Goal: Task Accomplishment & Management: Use online tool/utility

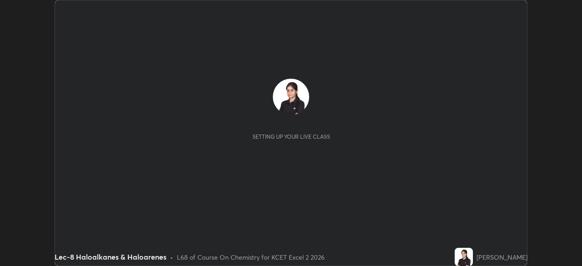
scroll to position [266, 582]
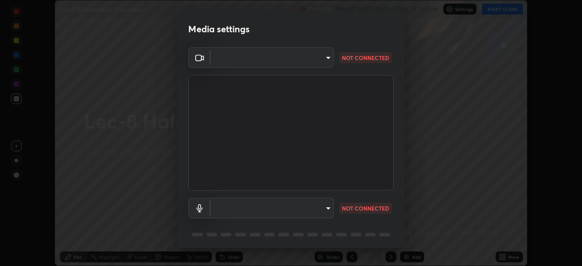
type input "d06bfa8f304afa3967ea8099af1d7ab49983dfb03d10ec62852b72a31e22bf4d"
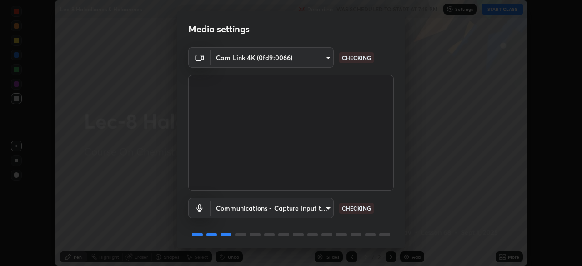
scroll to position [32, 0]
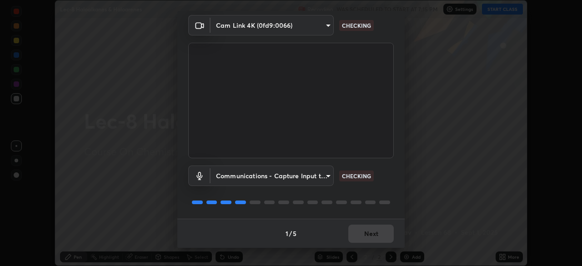
click at [321, 175] on body "Erase all Lec-8 Haloalkanes & Haloarenes Recording WAS SCHEDULED TO START AT 7:…" at bounding box center [291, 133] width 582 height 266
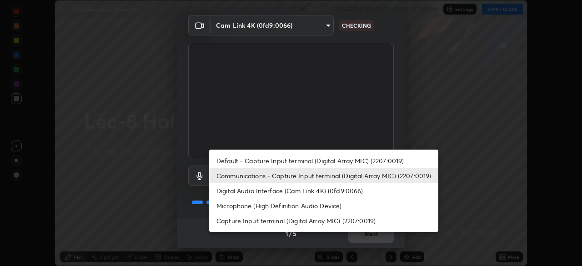
click at [332, 159] on li "Default - Capture Input terminal (Digital Array MIC) (2207:0019)" at bounding box center [323, 160] width 229 height 15
type input "default"
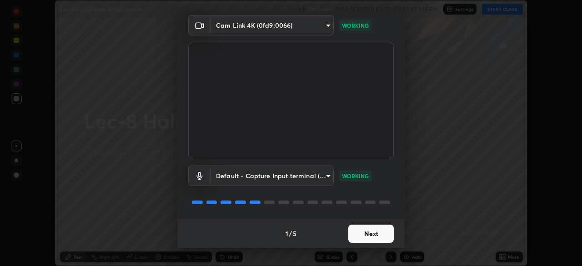
click at [375, 233] on button "Next" at bounding box center [372, 234] width 46 height 18
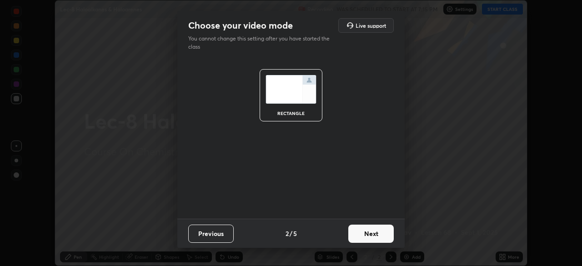
scroll to position [0, 0]
click at [378, 233] on button "Next" at bounding box center [372, 234] width 46 height 18
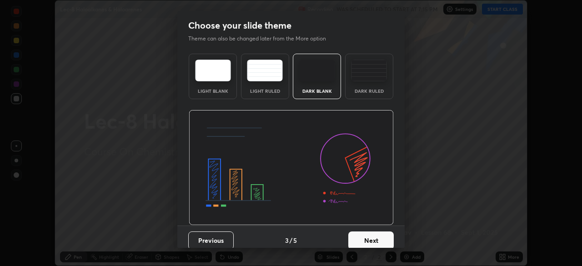
click at [377, 238] on button "Next" at bounding box center [372, 241] width 46 height 18
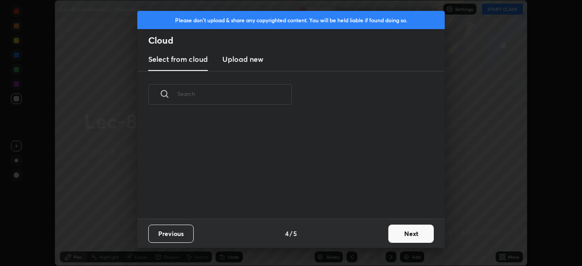
scroll to position [101, 292]
click at [403, 229] on button "Next" at bounding box center [412, 234] width 46 height 18
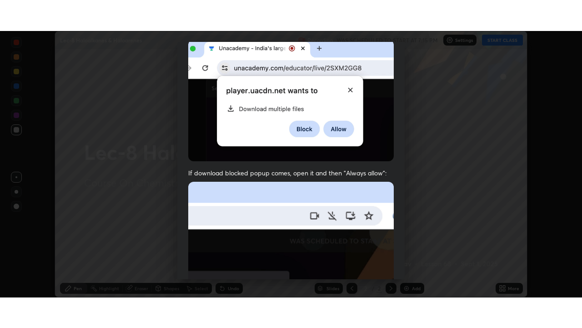
scroll to position [218, 0]
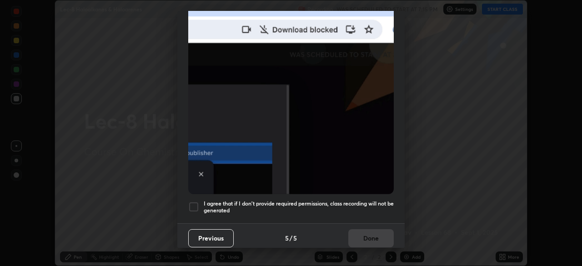
click at [197, 203] on div at bounding box center [193, 207] width 11 height 11
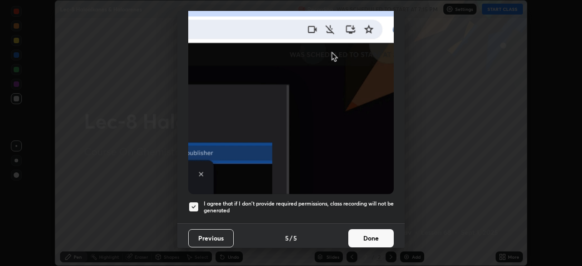
click at [367, 239] on button "Done" at bounding box center [372, 238] width 46 height 18
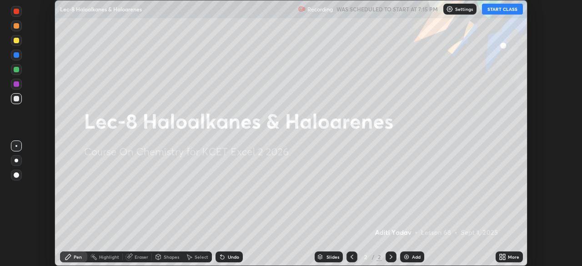
click at [498, 10] on button "START CLASS" at bounding box center [502, 9] width 41 height 11
click at [508, 258] on div "More" at bounding box center [509, 257] width 27 height 11
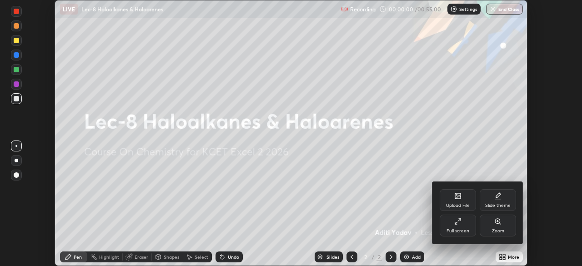
click at [462, 220] on div "Full screen" at bounding box center [458, 226] width 36 height 22
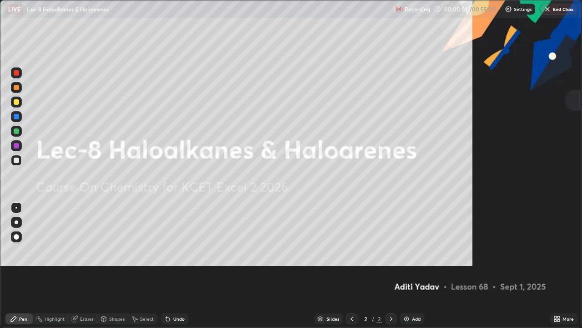
scroll to position [328, 582]
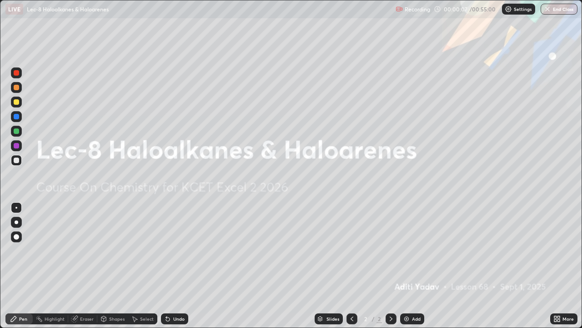
click at [562, 266] on div "More" at bounding box center [564, 318] width 27 height 11
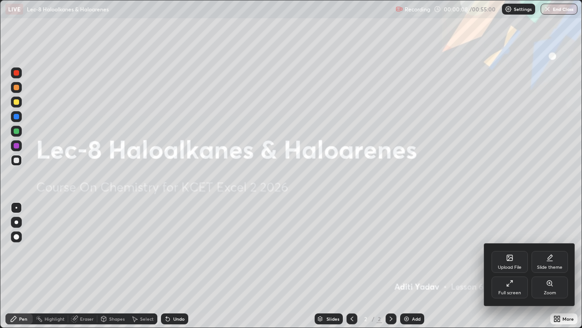
click at [505, 266] on div "Upload File" at bounding box center [510, 267] width 24 height 5
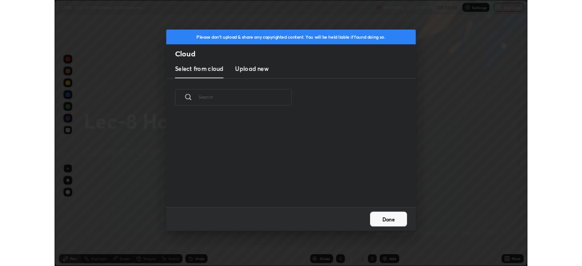
scroll to position [112, 292]
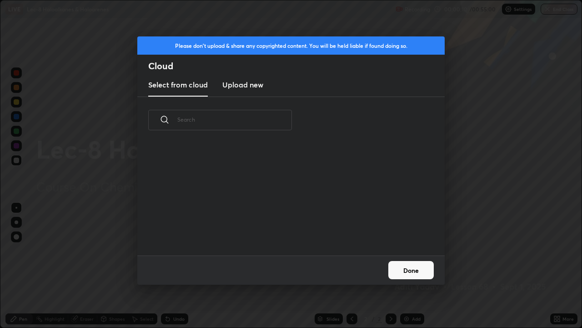
click at [254, 88] on h3 "Upload new" at bounding box center [243, 84] width 41 height 11
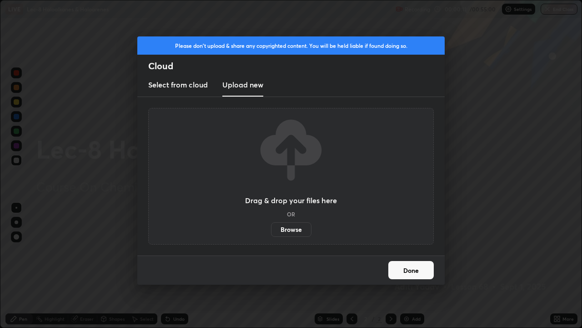
click at [289, 232] on label "Browse" at bounding box center [291, 229] width 40 height 15
click at [271, 232] on input "Browse" at bounding box center [271, 229] width 0 height 15
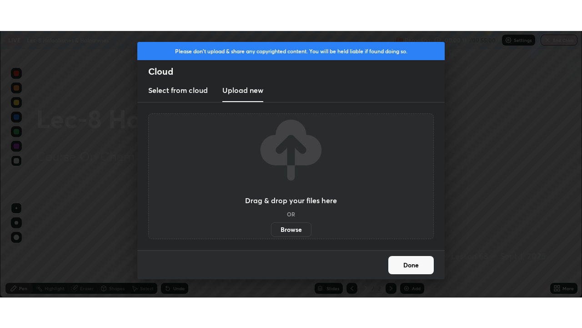
scroll to position [45238, 44922]
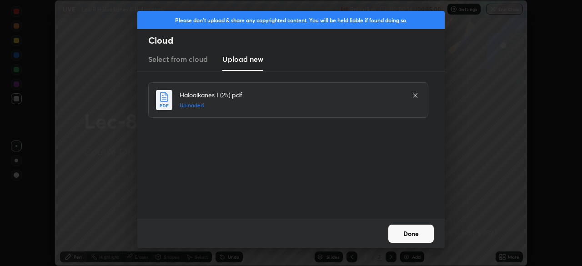
click at [417, 233] on button "Done" at bounding box center [412, 234] width 46 height 18
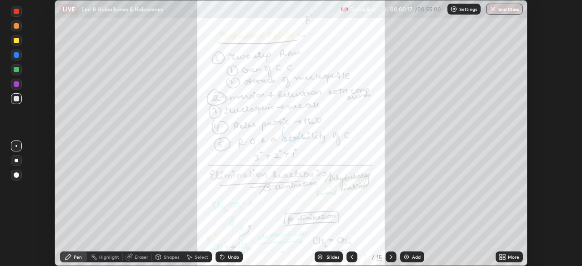
click at [511, 258] on div "More" at bounding box center [513, 257] width 11 height 5
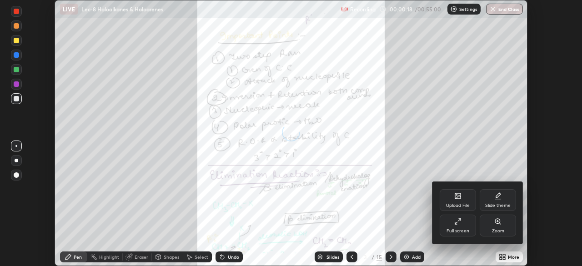
click at [463, 226] on div "Full screen" at bounding box center [458, 226] width 36 height 22
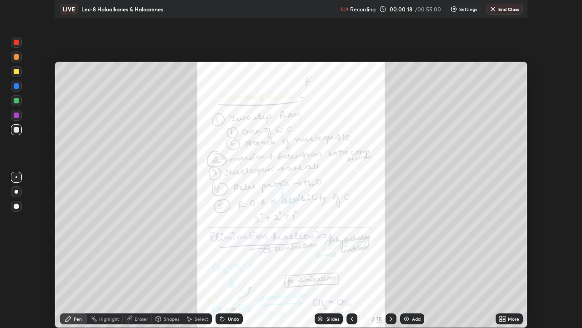
scroll to position [328, 582]
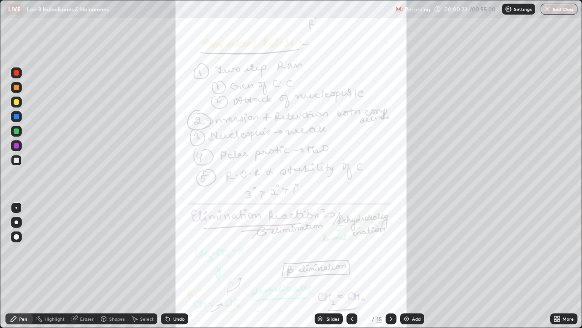
click at [386, 266] on div at bounding box center [391, 318] width 11 height 11
click at [390, 266] on icon at bounding box center [391, 318] width 7 height 7
click at [332, 266] on div "Slides" at bounding box center [333, 318] width 13 height 5
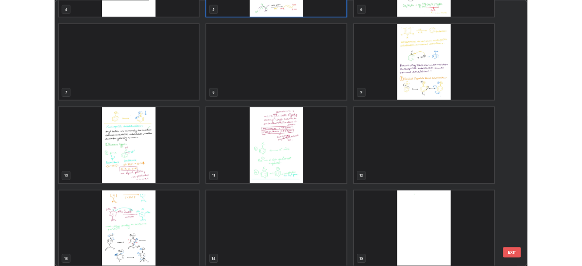
scroll to position [184, 0]
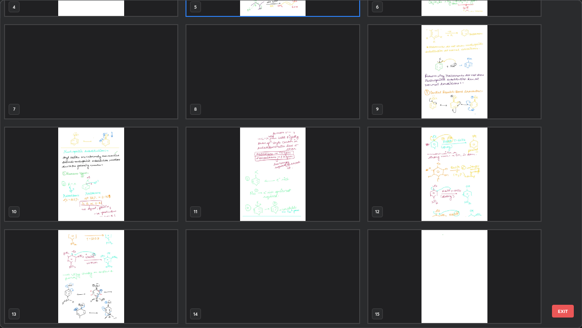
click at [463, 202] on img "grid" at bounding box center [455, 173] width 172 height 93
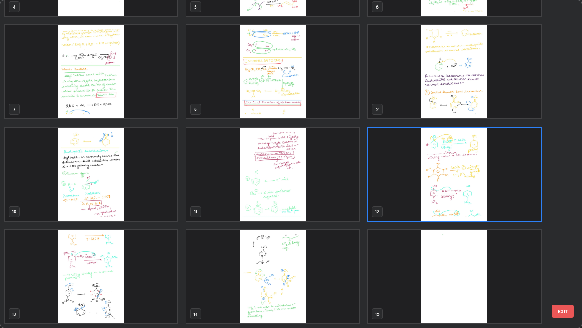
click at [468, 200] on img "grid" at bounding box center [455, 173] width 172 height 93
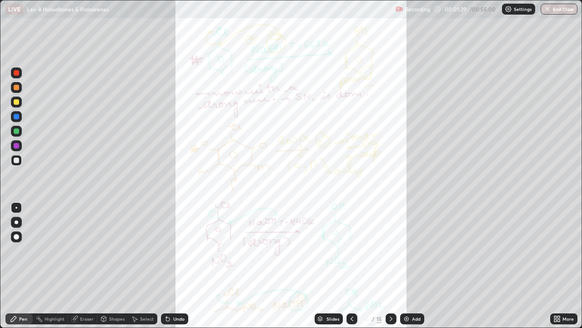
click at [565, 266] on div "More" at bounding box center [568, 318] width 11 height 5
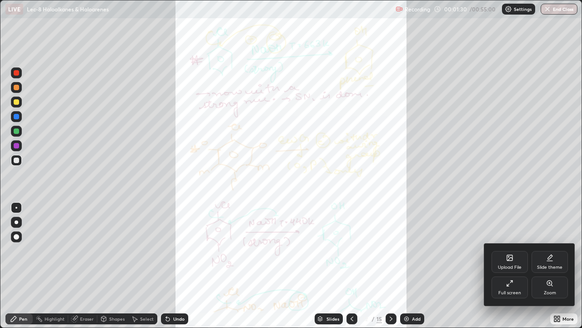
click at [512, 266] on icon at bounding box center [509, 282] width 7 height 7
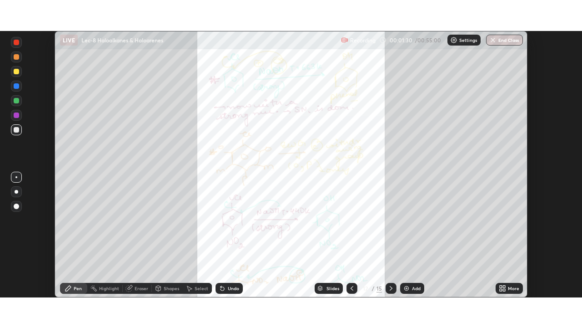
scroll to position [45238, 44922]
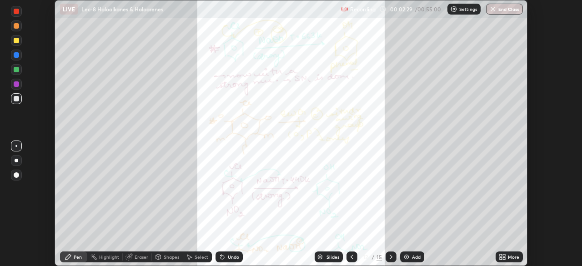
click at [512, 257] on div "More" at bounding box center [513, 257] width 11 height 5
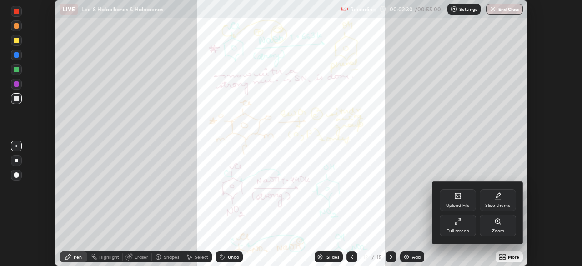
click at [465, 229] on div "Full screen" at bounding box center [458, 231] width 23 height 5
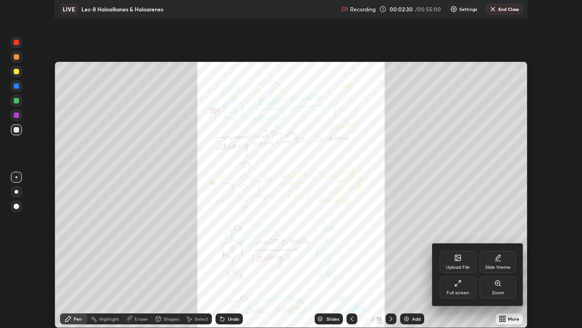
scroll to position [328, 582]
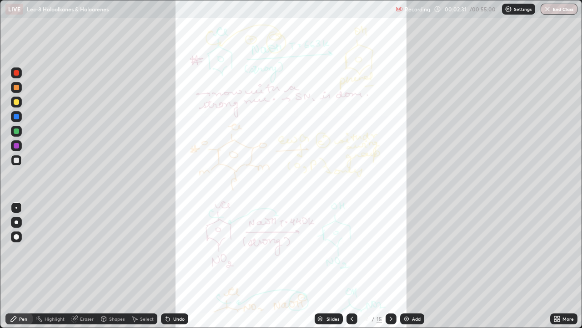
click at [408, 266] on img at bounding box center [406, 318] width 7 height 7
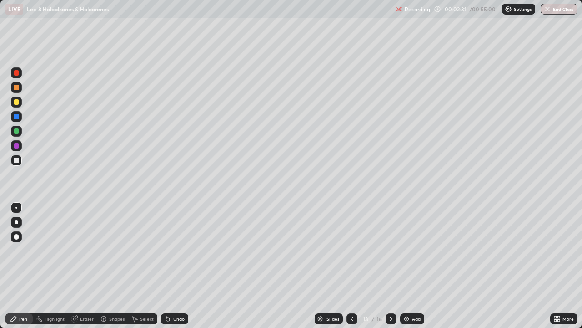
click at [559, 266] on icon at bounding box center [559, 320] width 2 height 2
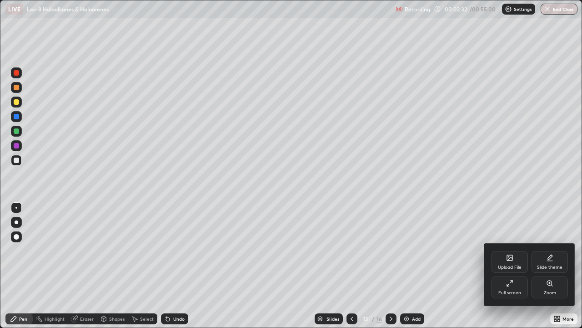
click at [517, 262] on div "Upload File" at bounding box center [510, 262] width 36 height 22
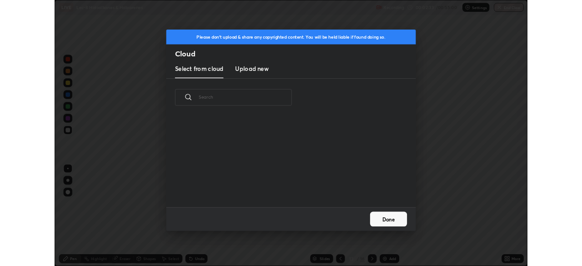
scroll to position [112, 292]
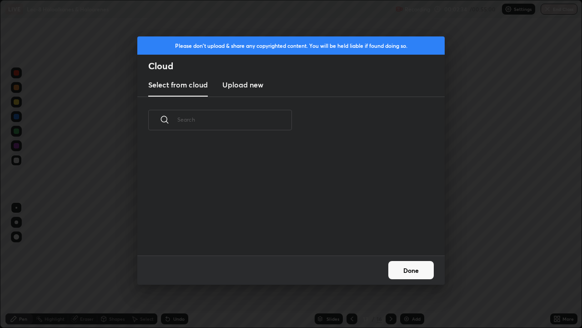
click at [251, 86] on h3 "Upload new" at bounding box center [243, 84] width 41 height 11
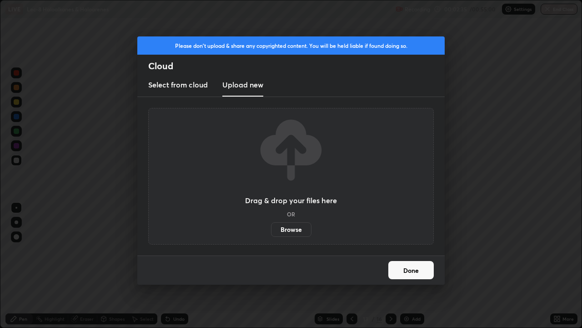
click at [287, 232] on label "Browse" at bounding box center [291, 229] width 40 height 15
click at [271, 232] on input "Browse" at bounding box center [271, 229] width 0 height 15
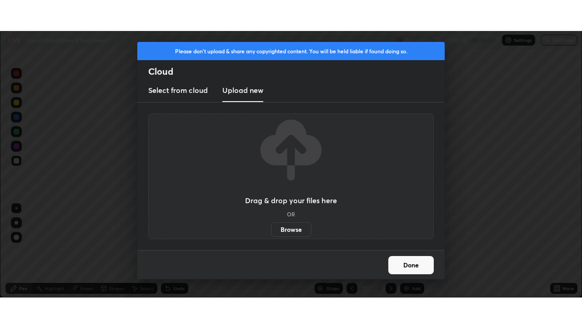
scroll to position [45238, 44922]
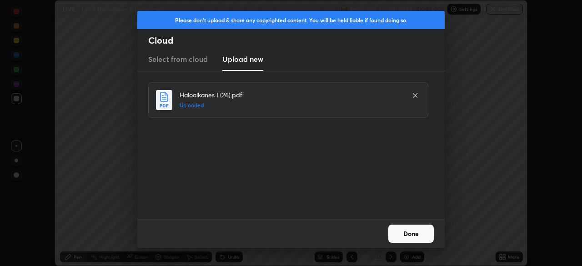
click at [415, 238] on button "Done" at bounding box center [412, 234] width 46 height 18
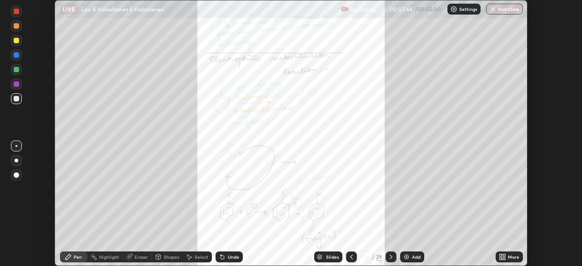
click at [504, 255] on icon at bounding box center [504, 255] width 2 height 2
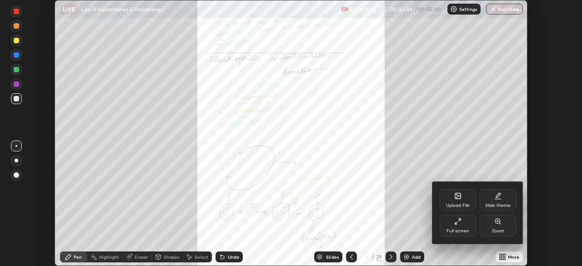
click at [465, 226] on div "Full screen" at bounding box center [458, 226] width 36 height 22
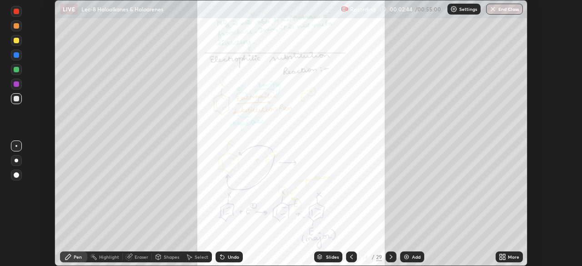
scroll to position [328, 582]
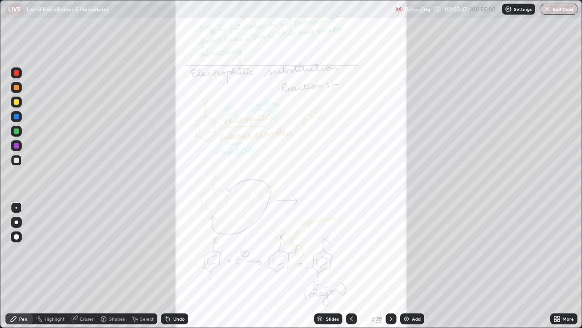
click at [568, 266] on div "More" at bounding box center [568, 318] width 11 height 5
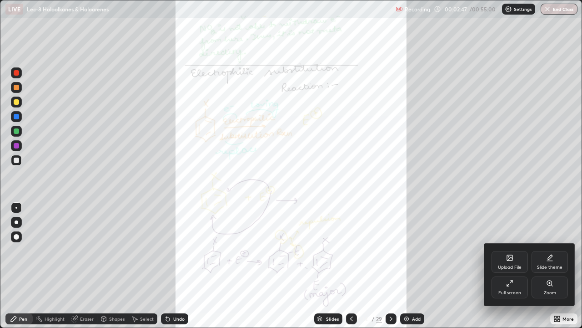
click at [554, 266] on div "Zoom" at bounding box center [550, 287] width 36 height 22
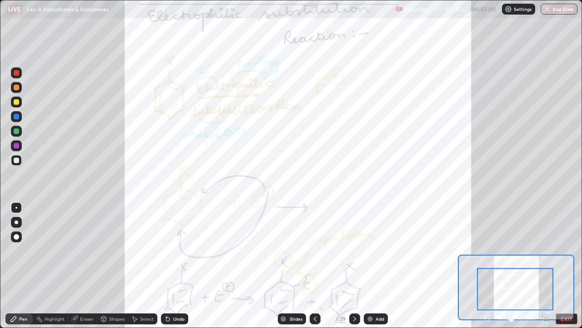
click at [486, 266] on div at bounding box center [516, 318] width 67 height 11
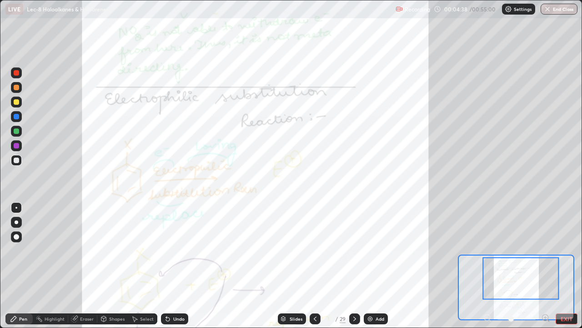
click at [487, 266] on div at bounding box center [516, 318] width 67 height 11
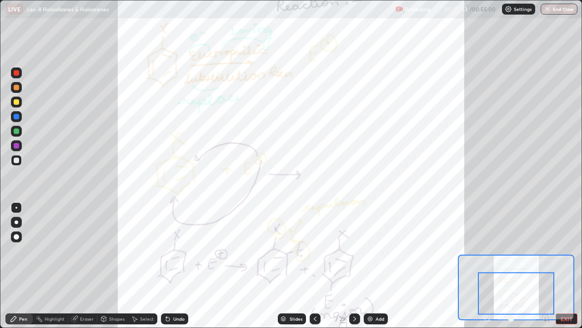
click at [16, 117] on div at bounding box center [16, 116] width 5 height 5
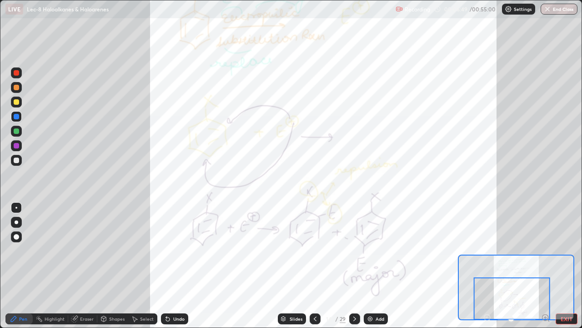
click at [354, 266] on icon at bounding box center [355, 318] width 3 height 5
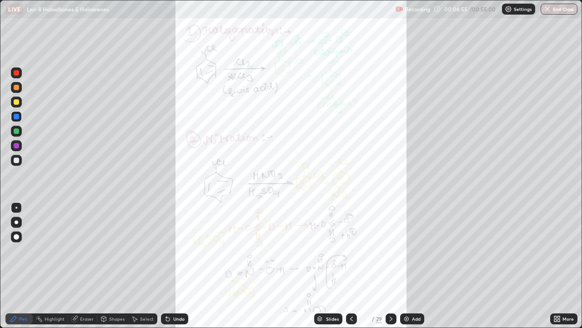
click at [565, 266] on div "More" at bounding box center [564, 318] width 27 height 11
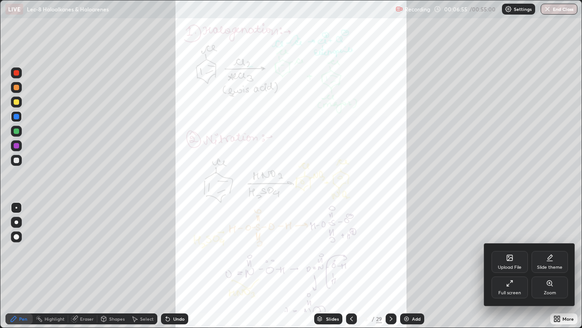
click at [551, 266] on div "Zoom" at bounding box center [550, 292] width 12 height 5
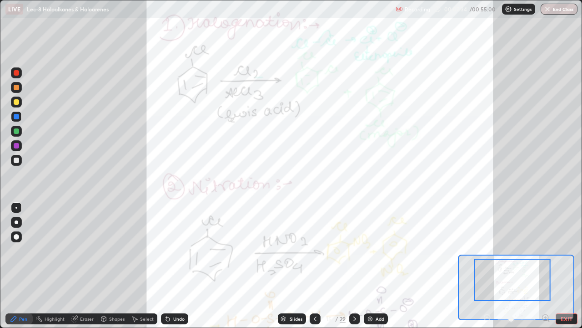
click at [17, 102] on div at bounding box center [16, 101] width 5 height 5
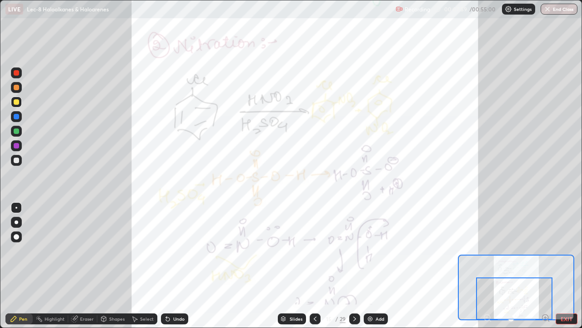
click at [20, 115] on div at bounding box center [16, 116] width 11 height 11
click at [354, 266] on icon at bounding box center [354, 318] width 7 height 7
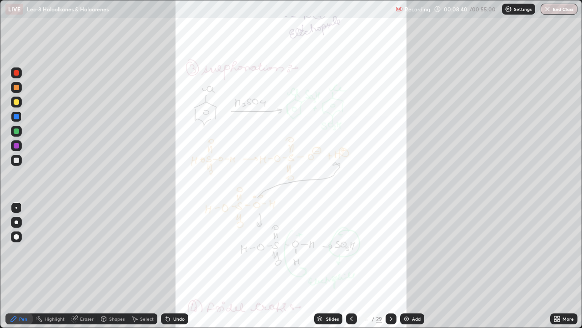
click at [557, 266] on icon at bounding box center [556, 317] width 2 height 2
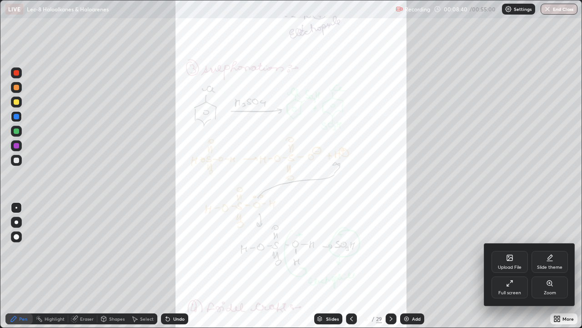
click at [556, 266] on div "Zoom" at bounding box center [550, 287] width 36 height 22
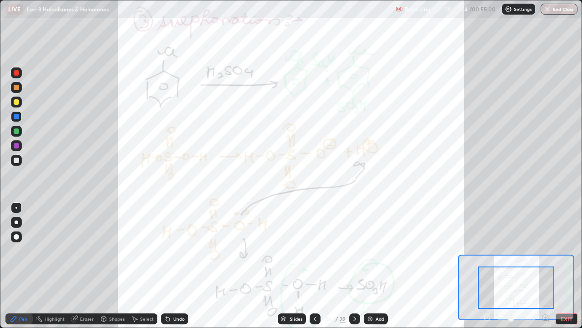
click at [20, 102] on div at bounding box center [16, 101] width 11 height 11
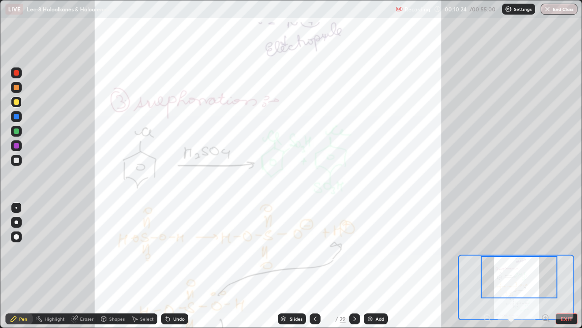
click at [353, 266] on icon at bounding box center [354, 318] width 7 height 7
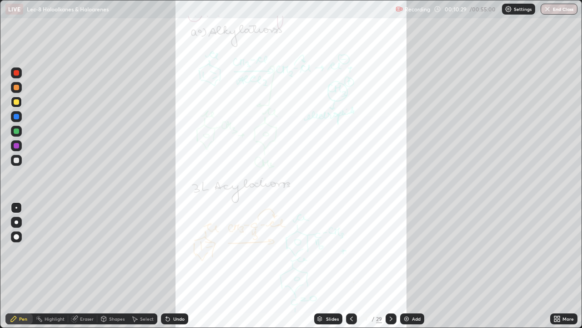
click at [564, 266] on div "More" at bounding box center [568, 318] width 11 height 5
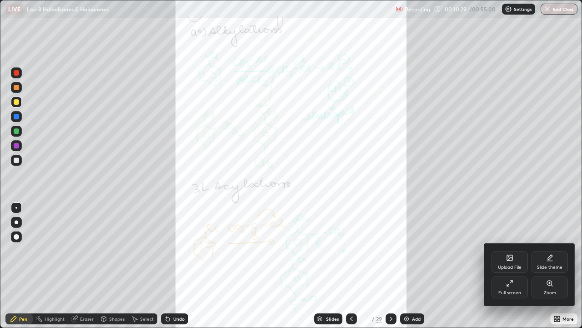
click at [557, 266] on div "Zoom" at bounding box center [550, 287] width 36 height 22
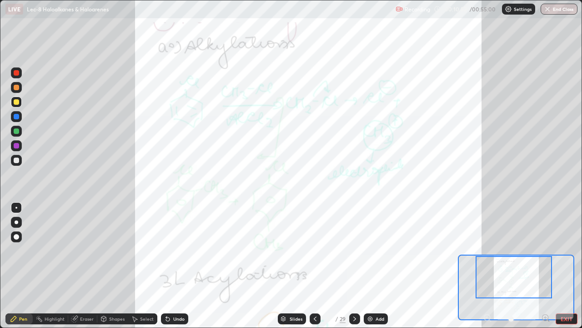
click at [15, 87] on div at bounding box center [16, 87] width 5 height 5
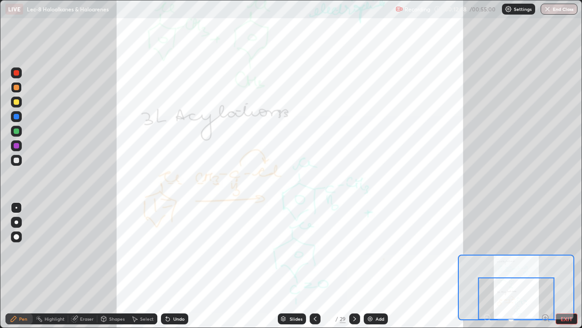
click at [354, 266] on icon at bounding box center [354, 318] width 7 height 7
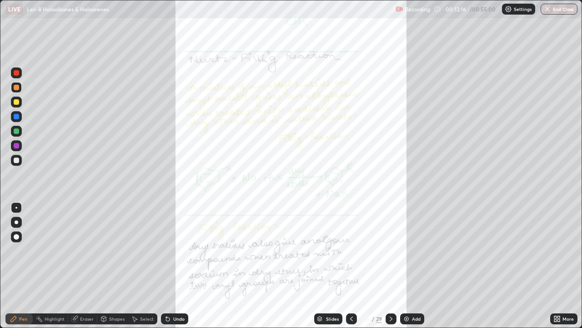
click at [565, 266] on div "More" at bounding box center [568, 318] width 11 height 5
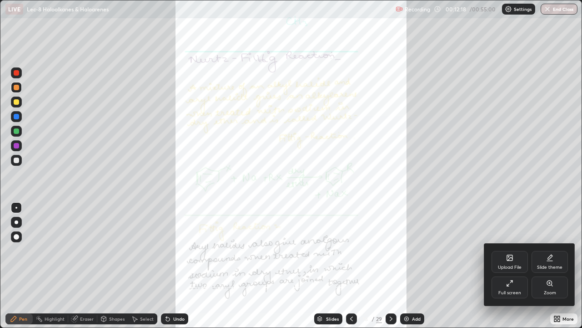
click at [516, 266] on div "Full screen" at bounding box center [510, 287] width 36 height 22
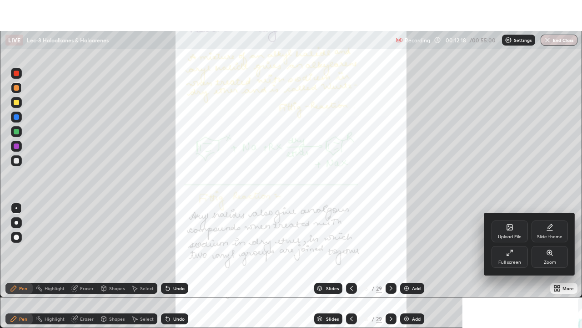
scroll to position [45238, 44922]
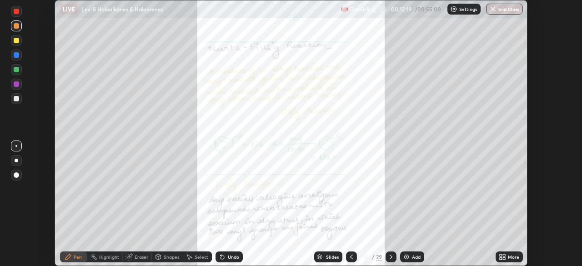
click at [514, 257] on div "More" at bounding box center [513, 257] width 11 height 5
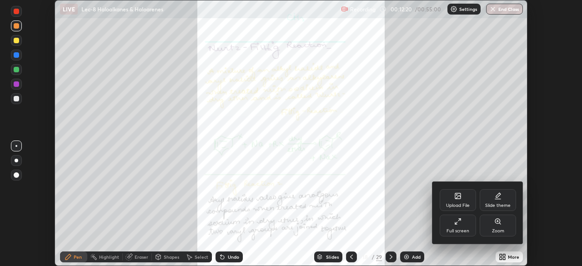
click at [469, 228] on div "Full screen" at bounding box center [458, 226] width 36 height 22
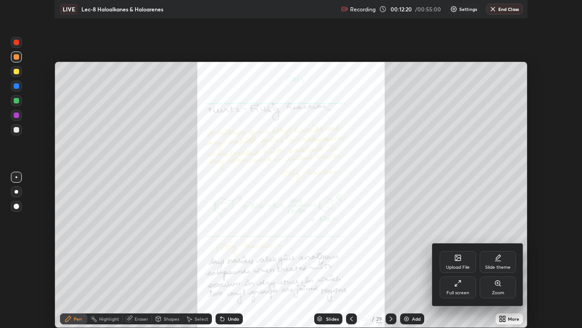
scroll to position [328, 582]
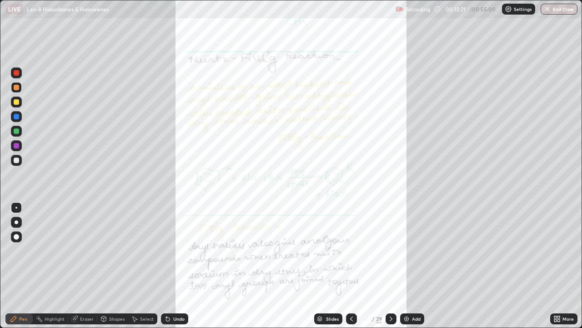
click at [566, 266] on div "More" at bounding box center [568, 318] width 11 height 5
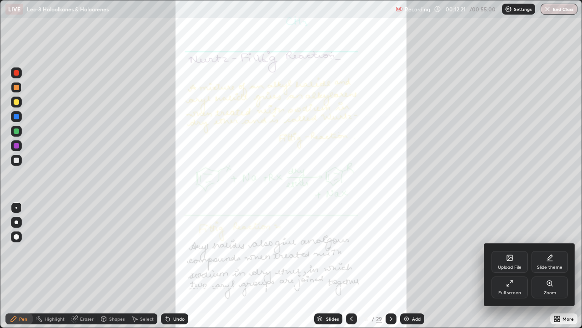
click at [556, 266] on div "Zoom" at bounding box center [550, 287] width 36 height 22
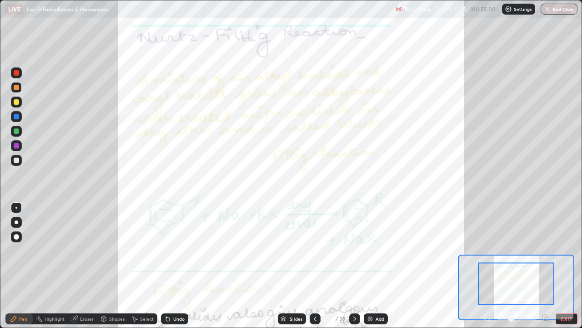
click at [548, 266] on icon at bounding box center [549, 320] width 2 height 2
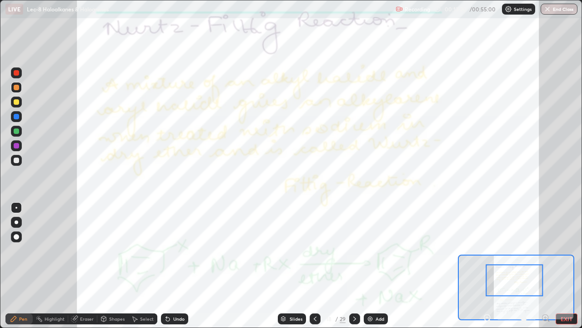
click at [17, 116] on div at bounding box center [16, 116] width 5 height 5
click at [16, 88] on div at bounding box center [16, 87] width 5 height 5
click at [18, 147] on div at bounding box center [16, 145] width 5 height 5
click at [487, 266] on icon at bounding box center [487, 317] width 2 height 0
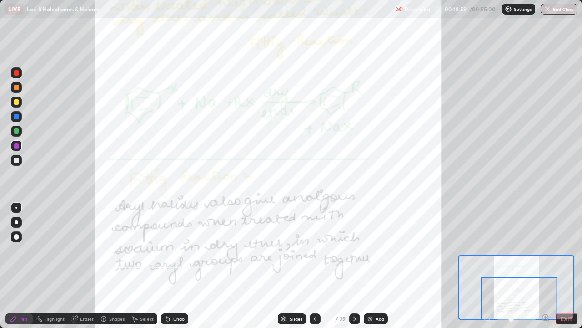
click at [354, 266] on icon at bounding box center [354, 318] width 7 height 7
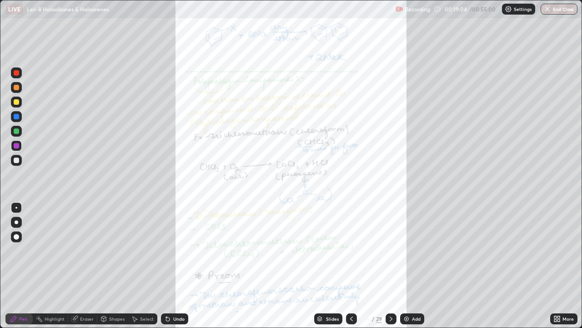
click at [567, 266] on div "More" at bounding box center [568, 318] width 11 height 5
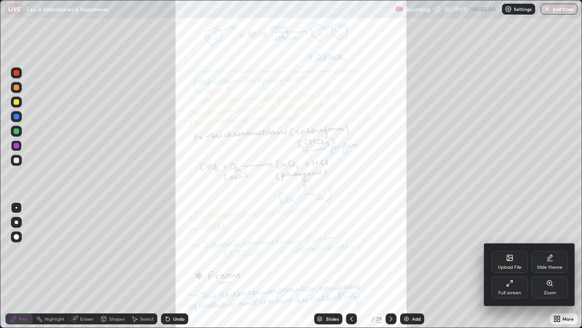
click at [551, 266] on icon at bounding box center [549, 282] width 5 height 5
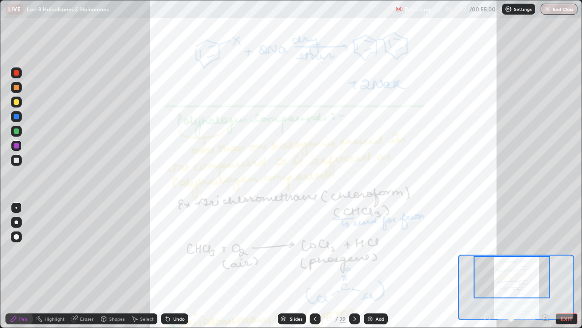
click at [18, 103] on div at bounding box center [16, 101] width 5 height 5
click at [545, 266] on icon at bounding box center [546, 317] width 9 height 9
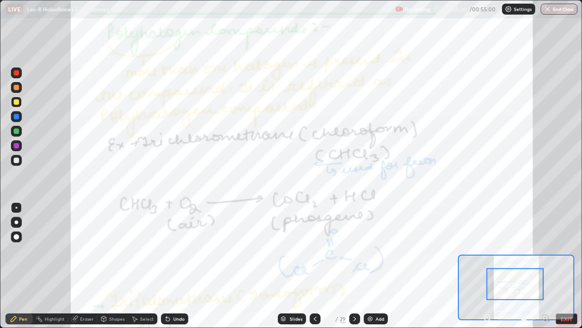
click at [20, 116] on div at bounding box center [16, 116] width 11 height 11
click at [17, 131] on div at bounding box center [16, 130] width 5 height 5
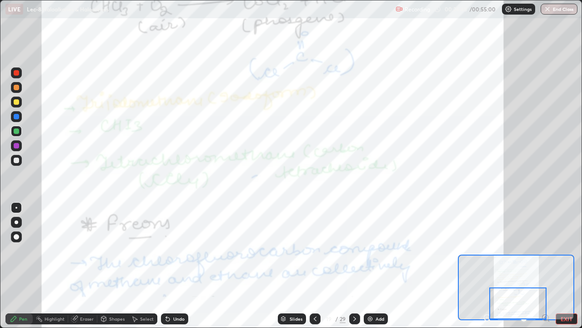
click at [17, 161] on div at bounding box center [16, 159] width 5 height 5
click at [13, 145] on div at bounding box center [16, 145] width 11 height 11
click at [350, 266] on div at bounding box center [354, 318] width 11 height 11
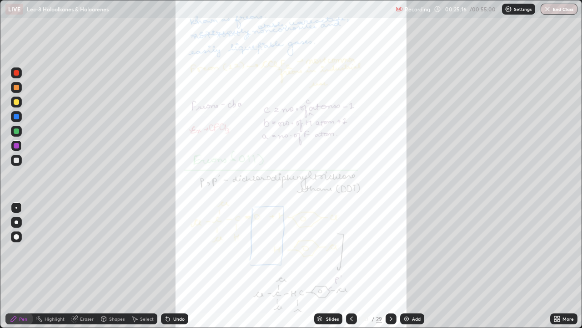
click at [565, 266] on div "More" at bounding box center [568, 318] width 11 height 5
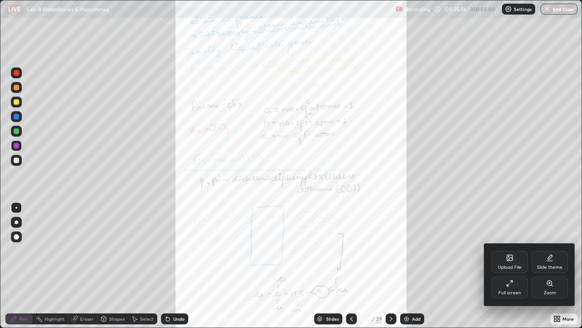
click at [556, 266] on div "Zoom" at bounding box center [550, 287] width 36 height 22
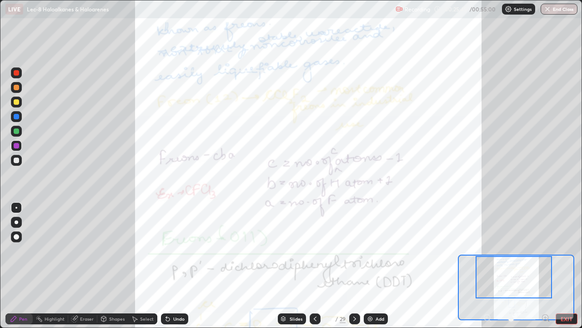
click at [18, 116] on div at bounding box center [16, 116] width 5 height 5
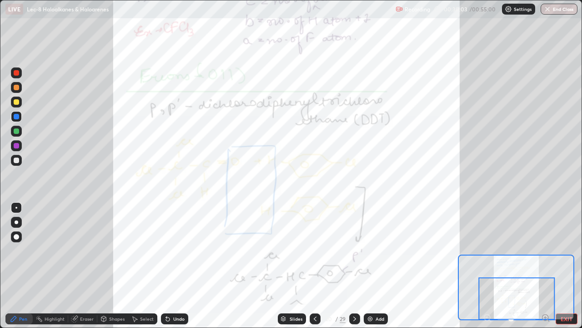
click at [20, 135] on div at bounding box center [16, 131] width 11 height 11
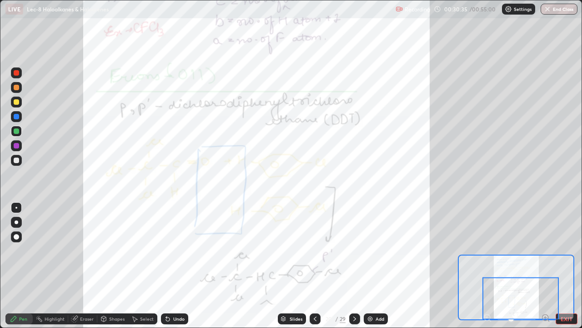
click at [354, 266] on icon at bounding box center [354, 318] width 7 height 7
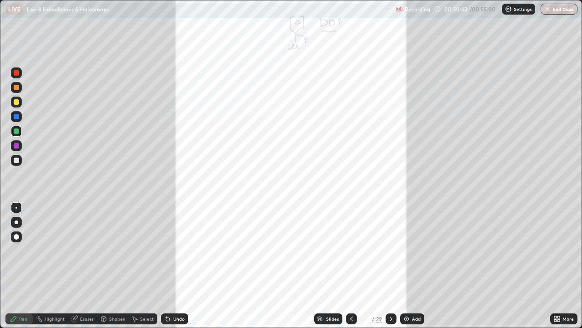
click at [559, 266] on icon at bounding box center [559, 320] width 2 height 2
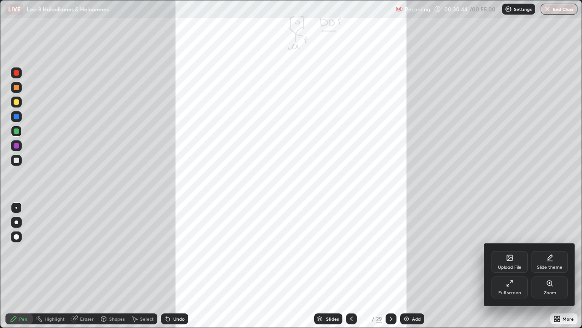
click at [471, 266] on div at bounding box center [291, 164] width 582 height 328
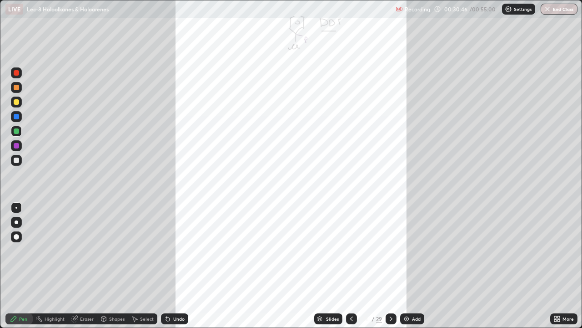
click at [336, 266] on div "Slides" at bounding box center [332, 318] width 13 height 5
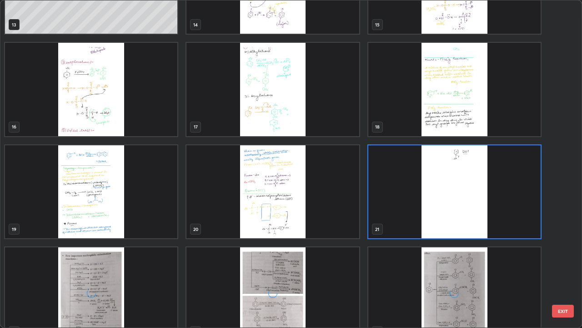
scroll to position [476, 0]
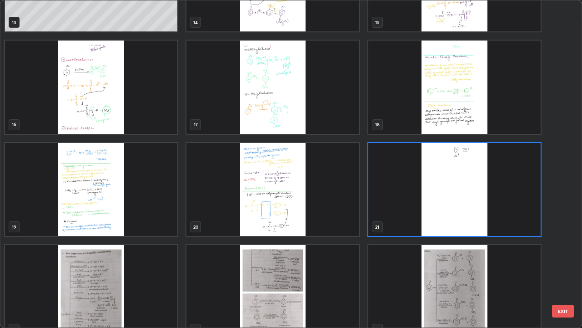
click at [121, 266] on img "grid" at bounding box center [91, 291] width 172 height 93
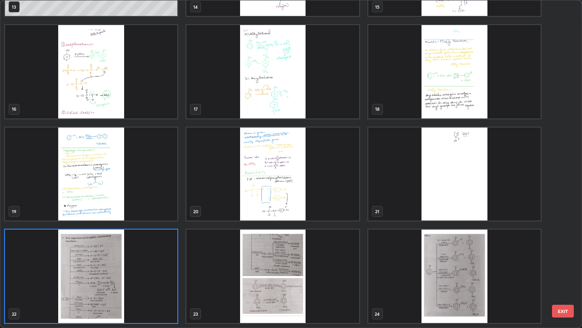
click at [114, 266] on img "grid" at bounding box center [91, 275] width 172 height 93
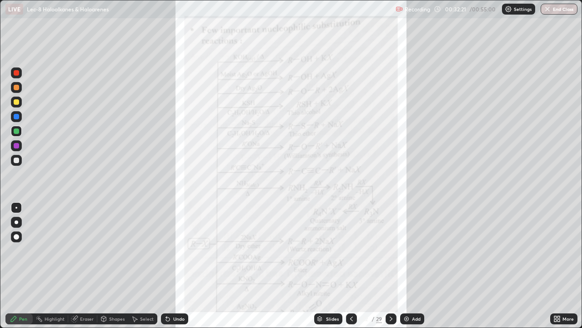
click at [391, 266] on icon at bounding box center [391, 318] width 7 height 7
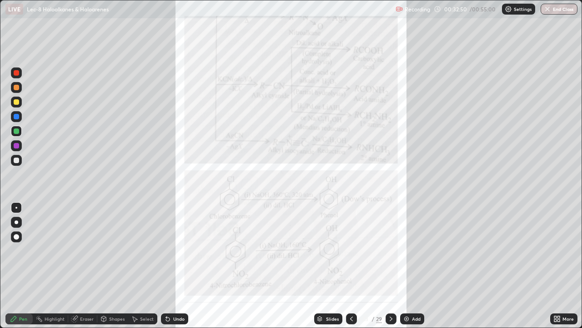
click at [568, 266] on div "More" at bounding box center [564, 318] width 27 height 11
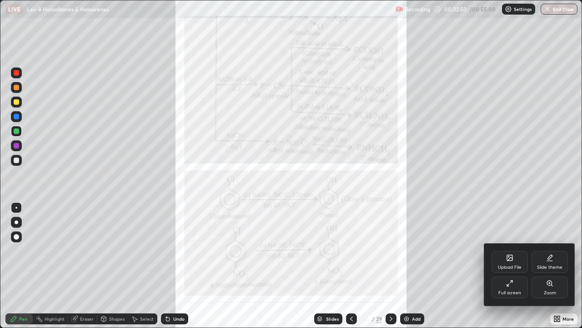
click at [548, 266] on icon at bounding box center [550, 282] width 7 height 7
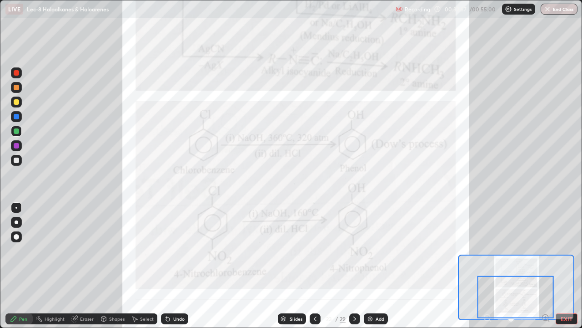
click at [20, 100] on div at bounding box center [16, 101] width 11 height 11
click at [175, 266] on div "Undo" at bounding box center [178, 318] width 11 height 5
click at [354, 266] on div at bounding box center [354, 318] width 11 height 18
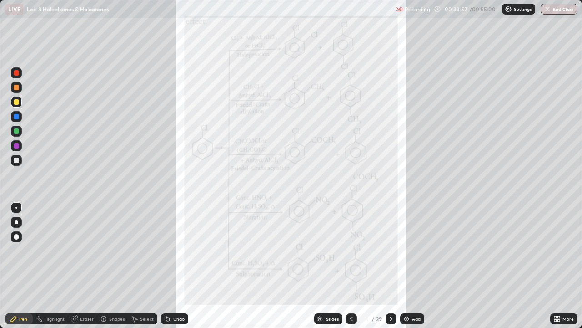
click at [17, 116] on div at bounding box center [16, 116] width 5 height 5
click at [173, 266] on div "Undo" at bounding box center [178, 318] width 11 height 5
click at [17, 102] on div at bounding box center [16, 101] width 5 height 5
click at [390, 266] on icon at bounding box center [391, 318] width 3 height 5
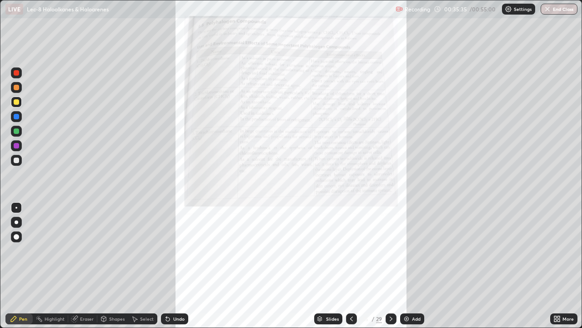
click at [571, 266] on div "More" at bounding box center [568, 318] width 11 height 5
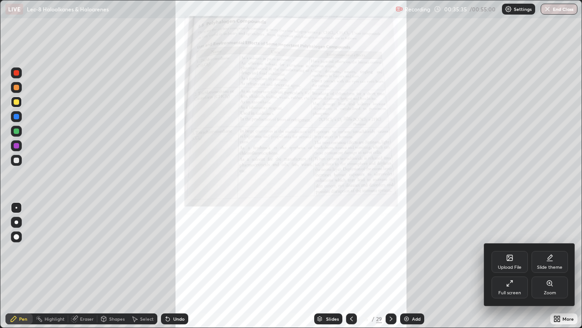
click at [549, 266] on div "Zoom" at bounding box center [550, 287] width 36 height 22
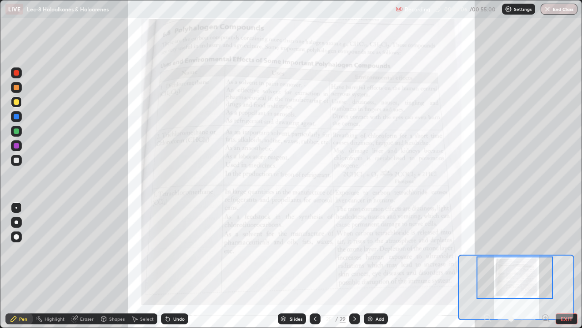
click at [540, 266] on div at bounding box center [515, 277] width 76 height 42
click at [354, 266] on icon at bounding box center [354, 318] width 7 height 7
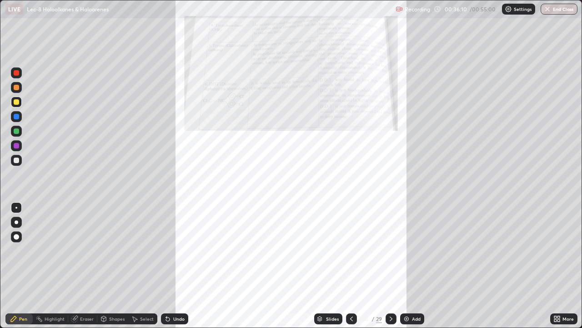
click at [562, 266] on div "More" at bounding box center [564, 318] width 27 height 11
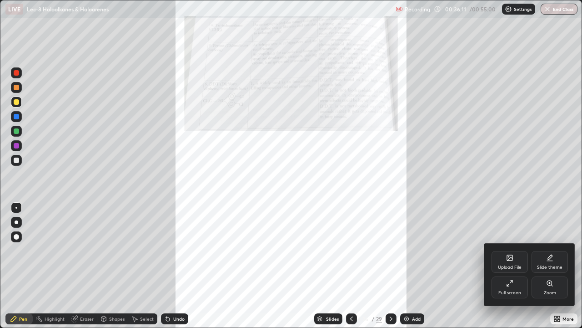
click at [554, 266] on div "Zoom" at bounding box center [550, 287] width 36 height 22
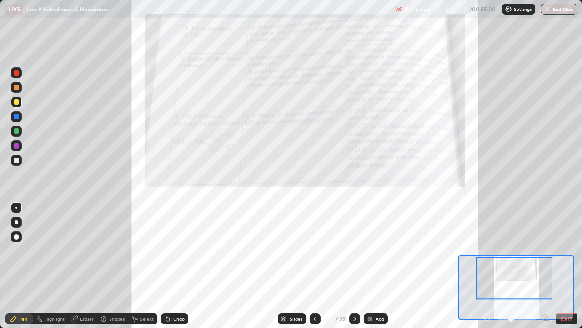
click at [546, 266] on icon at bounding box center [546, 317] width 2 height 0
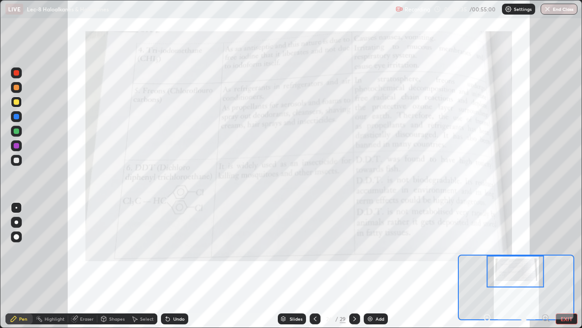
click at [16, 115] on div at bounding box center [16, 116] width 5 height 5
click at [294, 266] on div "Slides" at bounding box center [296, 318] width 13 height 5
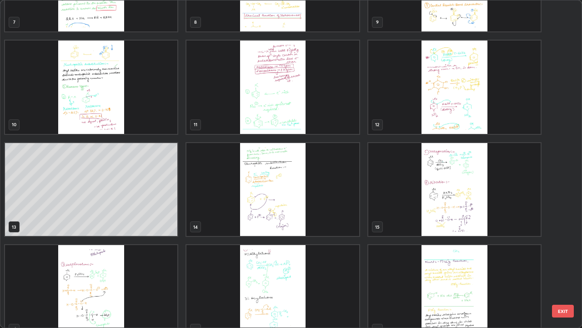
scroll to position [285, 0]
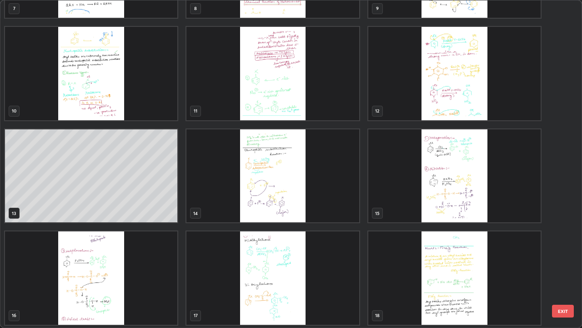
click at [471, 102] on img "grid" at bounding box center [455, 73] width 172 height 93
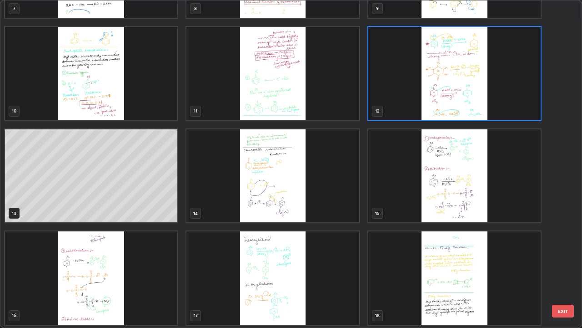
click at [470, 108] on img "grid" at bounding box center [455, 73] width 172 height 93
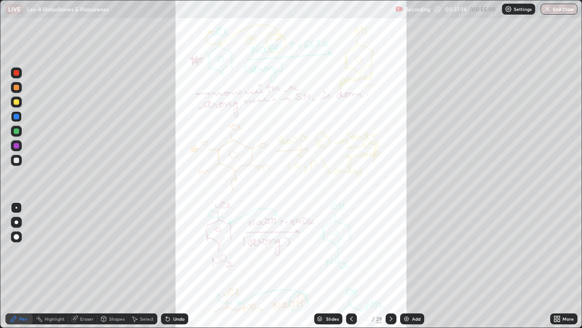
click at [390, 266] on icon at bounding box center [391, 318] width 7 height 7
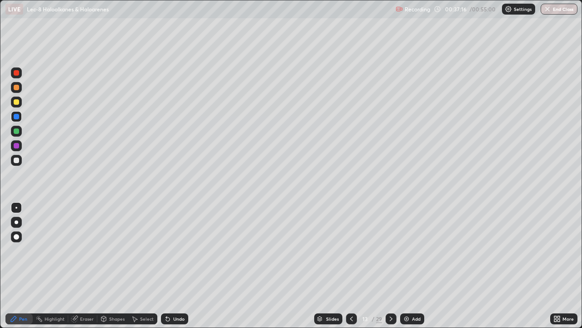
click at [330, 266] on div "Slides" at bounding box center [332, 318] width 13 height 5
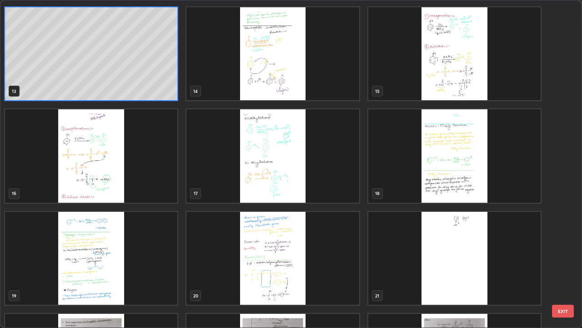
scroll to position [470, 0]
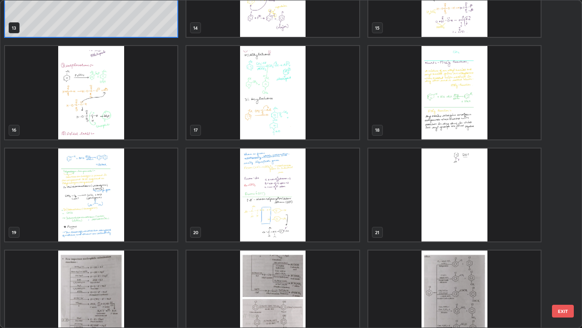
click at [465, 119] on img "grid" at bounding box center [455, 92] width 172 height 93
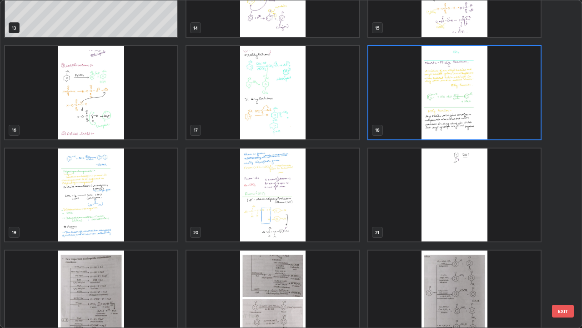
click at [469, 124] on img "grid" at bounding box center [455, 92] width 172 height 93
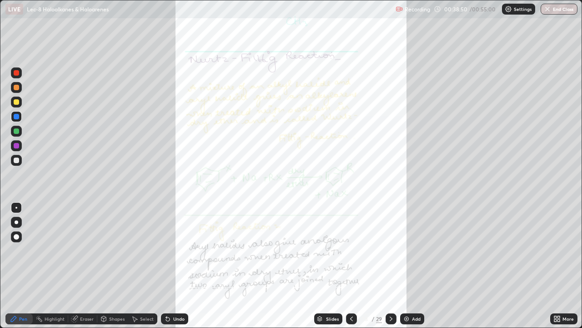
click at [173, 266] on div "Undo" at bounding box center [174, 318] width 27 height 11
click at [175, 266] on div "Undo" at bounding box center [178, 318] width 11 height 5
click at [174, 266] on div "Undo" at bounding box center [178, 318] width 11 height 5
click at [171, 266] on div "Undo" at bounding box center [174, 318] width 27 height 11
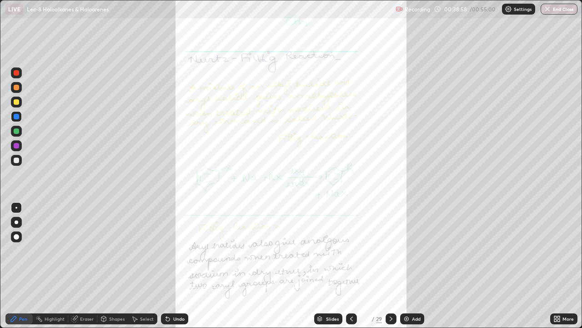
click at [173, 266] on div "Undo" at bounding box center [178, 318] width 11 height 5
click at [87, 266] on div "Eraser" at bounding box center [82, 318] width 29 height 11
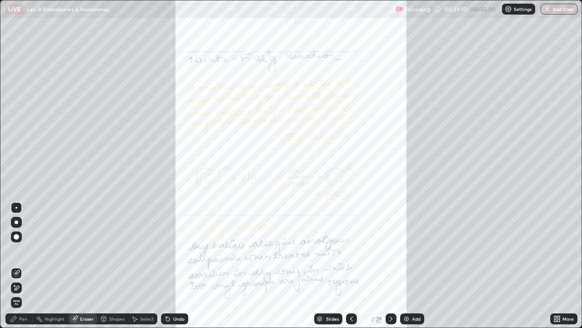
click at [19, 266] on div "Pen" at bounding box center [23, 318] width 8 height 5
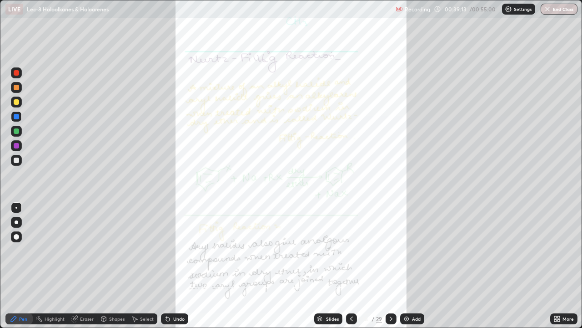
click at [81, 266] on div "Eraser" at bounding box center [87, 318] width 14 height 5
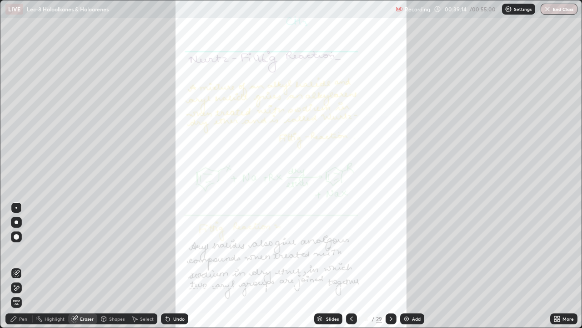
click at [17, 266] on icon at bounding box center [13, 318] width 7 height 7
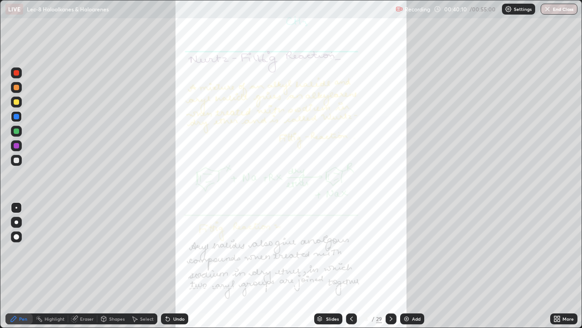
click at [562, 10] on button "End Class" at bounding box center [559, 9] width 37 height 11
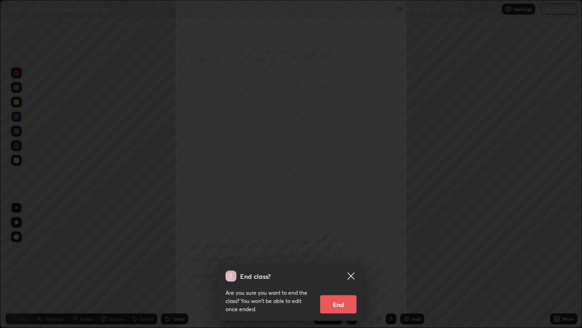
click at [346, 266] on button "End" at bounding box center [338, 304] width 36 height 18
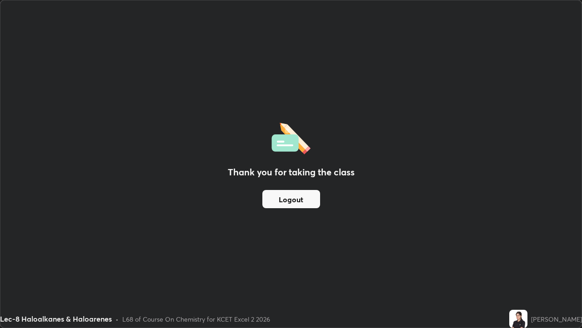
click at [298, 198] on button "Logout" at bounding box center [292, 199] width 58 height 18
click at [288, 199] on button "Logout" at bounding box center [292, 199] width 58 height 18
